Goal: Information Seeking & Learning: Learn about a topic

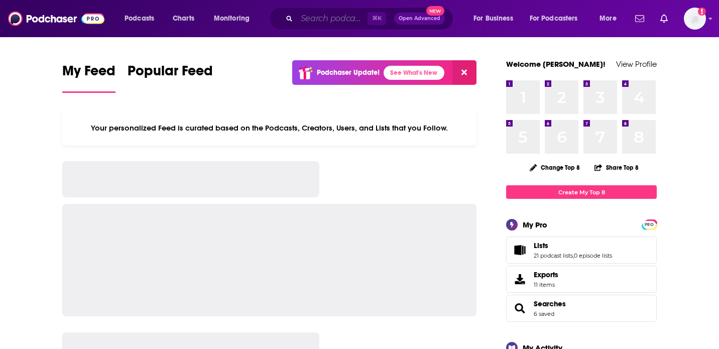
click at [311, 18] on input "Search podcasts, credits, & more..." at bounding box center [332, 19] width 71 height 16
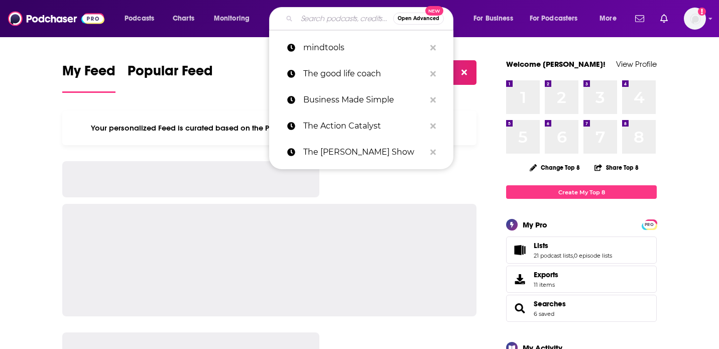
paste input "StRest with [PERSON_NAME]"
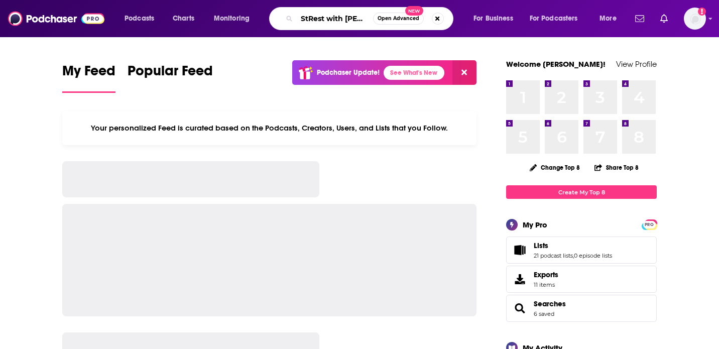
scroll to position [0, 40]
type input "StRest with [PERSON_NAME]"
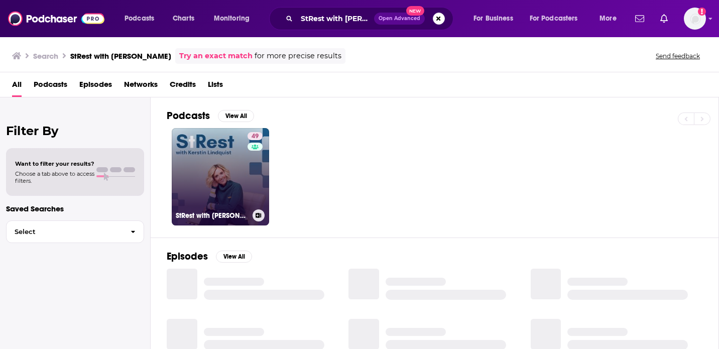
click at [183, 177] on link "49 StRest with Kerstin Lindquist" at bounding box center [220, 176] width 97 height 97
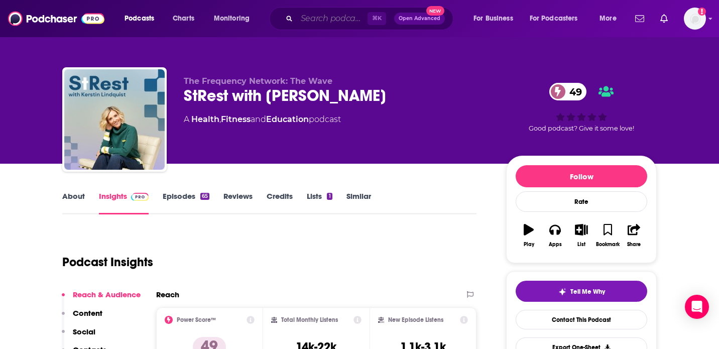
click at [340, 15] on input "Search podcasts, credits, & more..." at bounding box center [332, 19] width 71 height 16
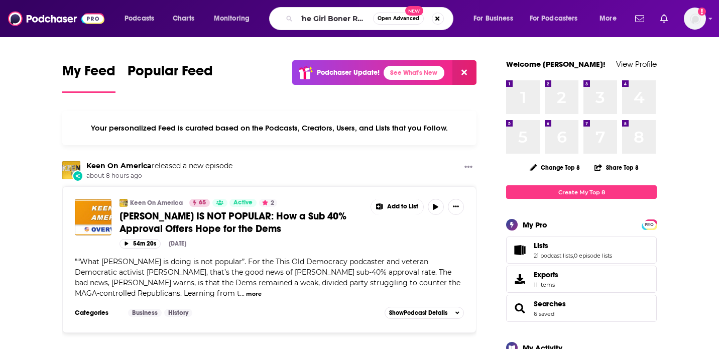
scroll to position [0, 9]
type input "The Girl Boner Radio"
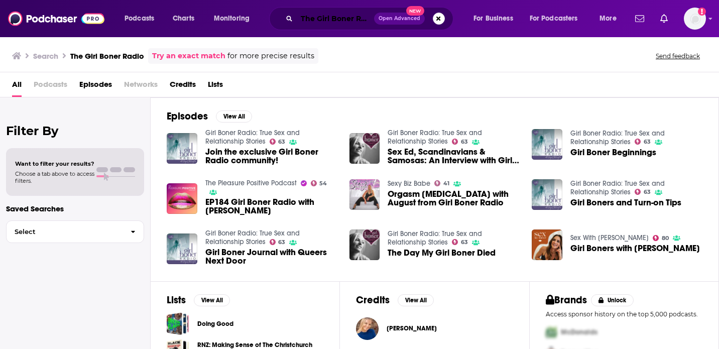
click at [343, 17] on input "The Girl Boner Radio" at bounding box center [335, 19] width 77 height 16
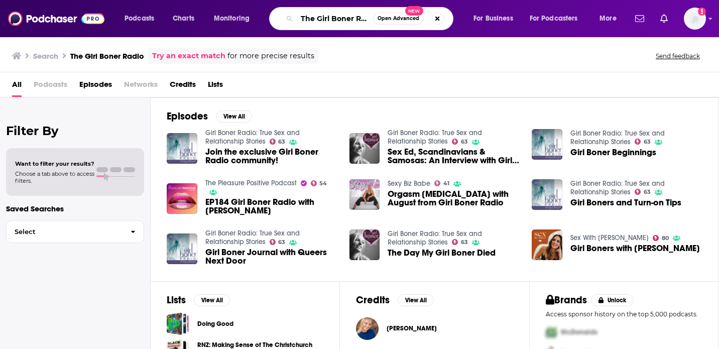
click at [343, 17] on input "The Girl Boner Radio" at bounding box center [335, 19] width 76 height 16
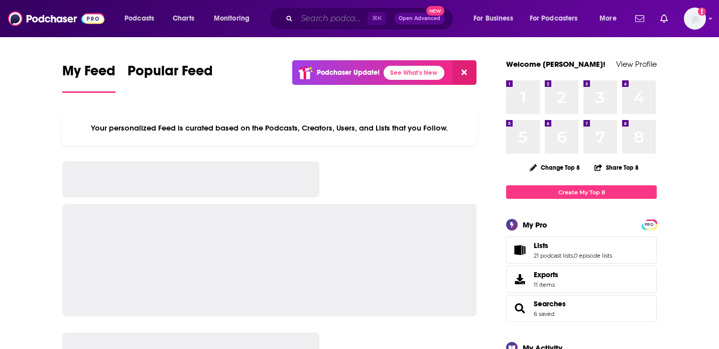
click at [345, 19] on input "Search podcasts, credits, & more..." at bounding box center [332, 19] width 71 height 16
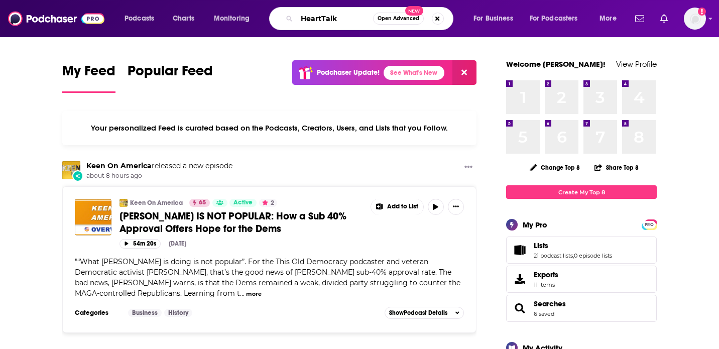
type input "HeartTalk"
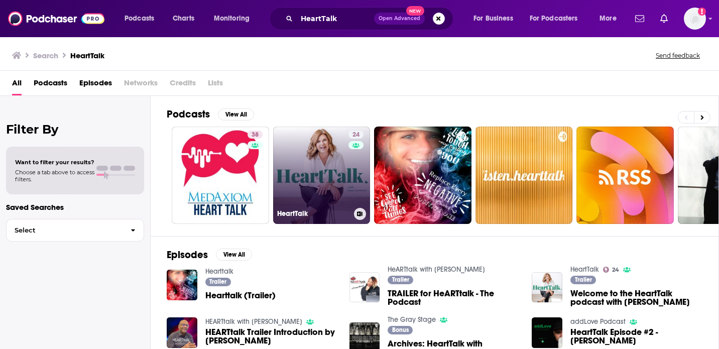
click at [319, 163] on link "24 HeartTalk" at bounding box center [321, 174] width 97 height 97
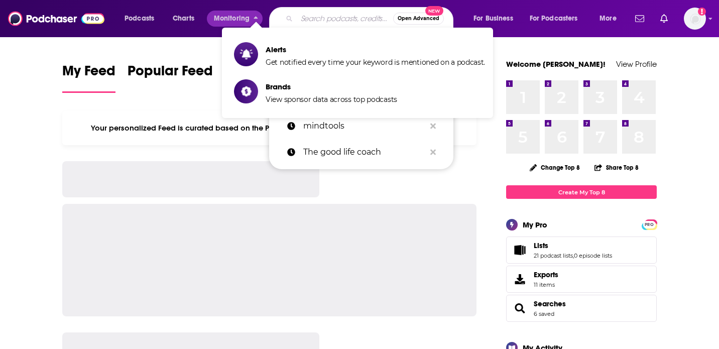
click at [305, 25] on input "Search podcasts, credits, & more..." at bounding box center [345, 19] width 96 height 16
paste input "Power Your Parenting: Moms with Teens"
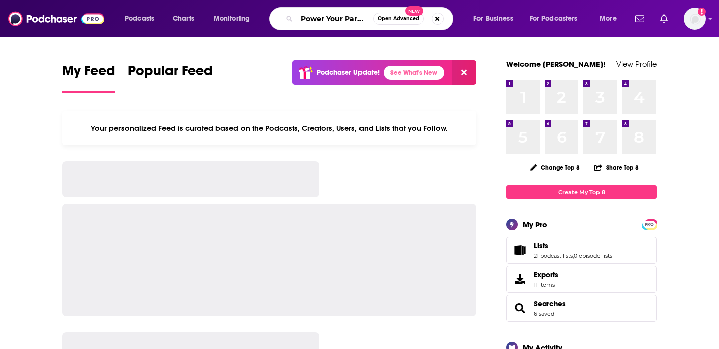
scroll to position [0, 82]
type input "Power Your Parenting: Moms with Teens"
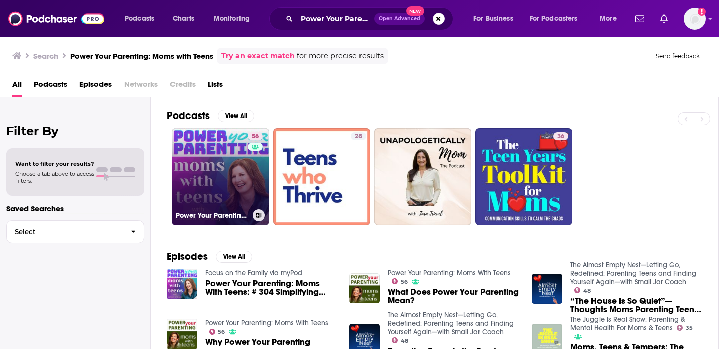
click at [210, 160] on link "56 Power Your Parenting: Moms With Teens" at bounding box center [220, 176] width 97 height 97
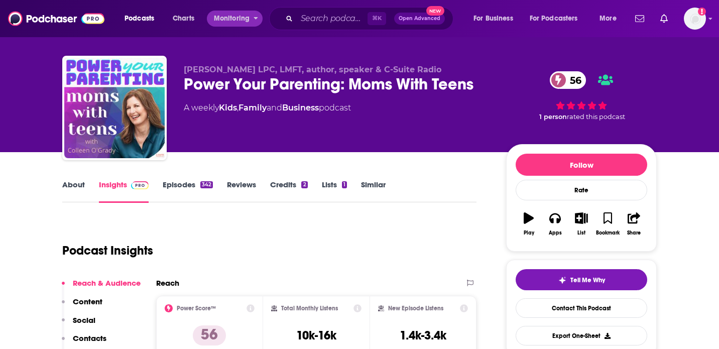
scroll to position [6, 0]
